Goal: Obtain resource: Download file/media

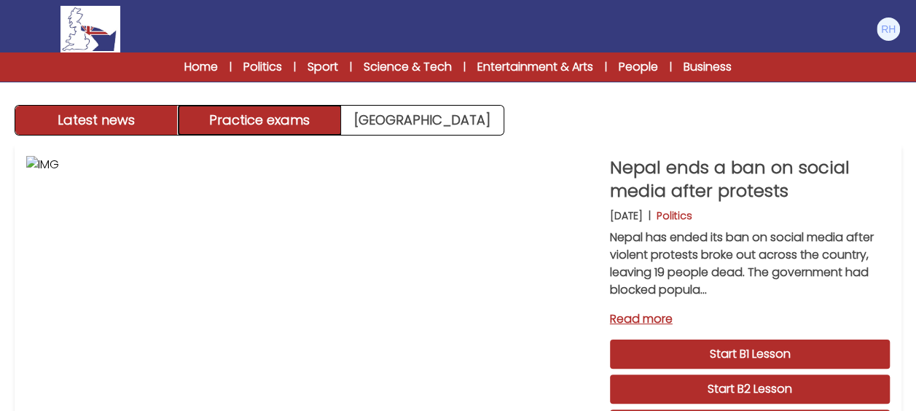
click at [245, 117] on button "Practice exams" at bounding box center [260, 120] width 163 height 29
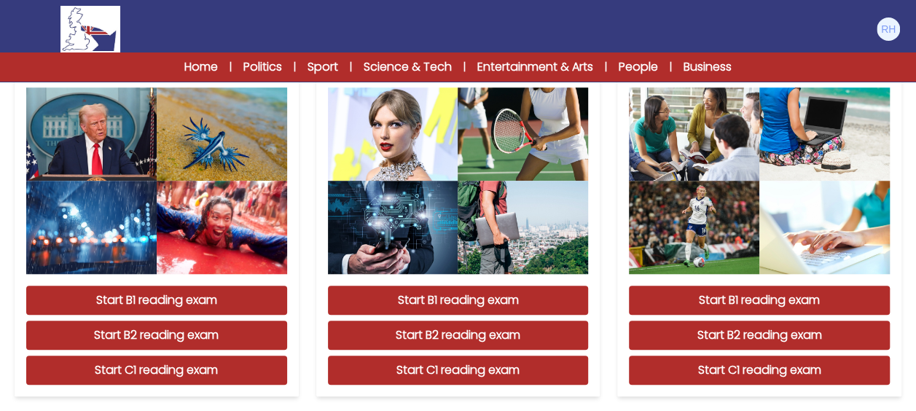
scroll to position [510, 0]
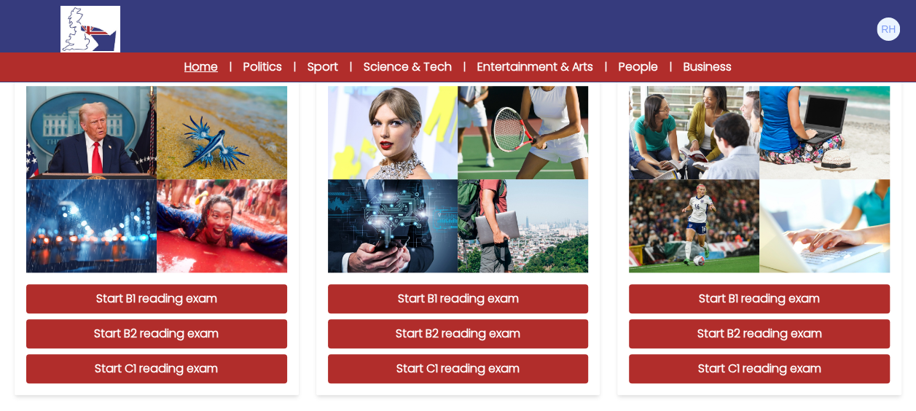
click at [205, 63] on link "Home" at bounding box center [201, 66] width 34 height 17
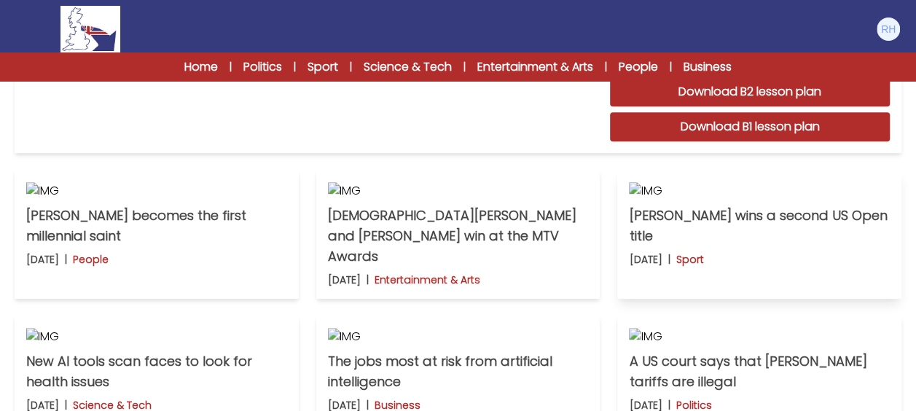
scroll to position [510, 0]
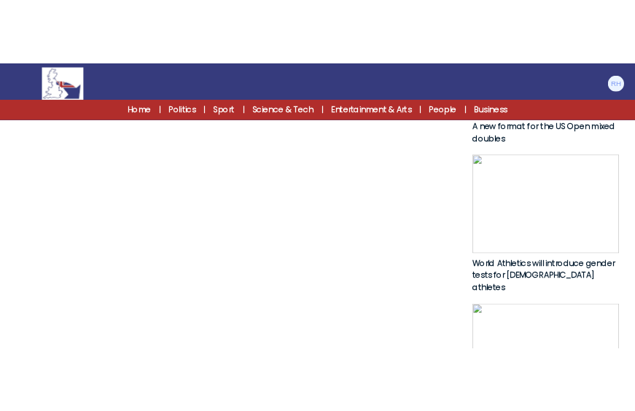
scroll to position [874, 0]
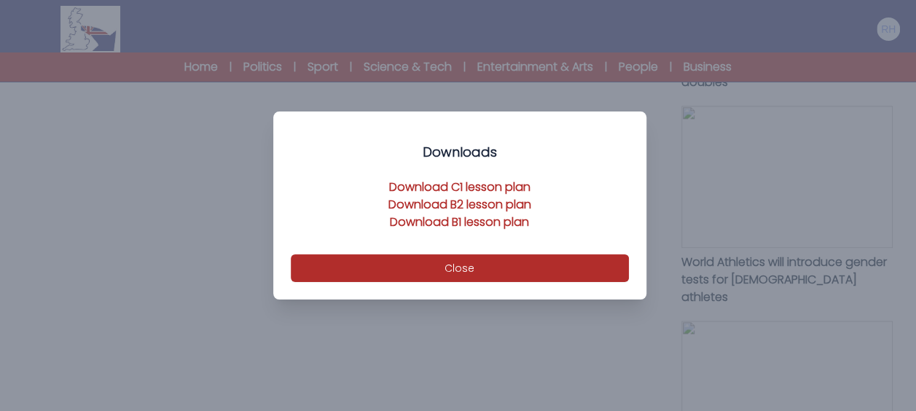
click at [466, 222] on link "Download B1 lesson plan" at bounding box center [459, 222] width 139 height 17
